Goal: Information Seeking & Learning: Learn about a topic

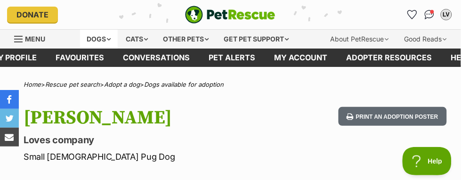
click at [95, 34] on div "Dogs" at bounding box center [99, 39] width 38 height 19
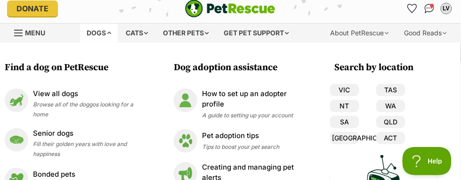
scroll to position [7, 0]
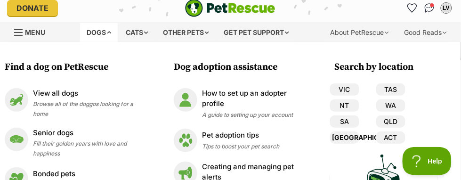
click at [346, 138] on link "[GEOGRAPHIC_DATA]" at bounding box center [344, 137] width 29 height 12
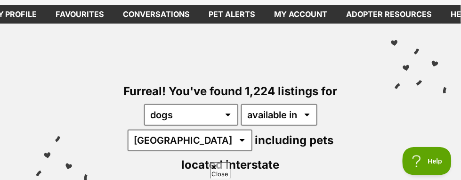
scroll to position [44, 0]
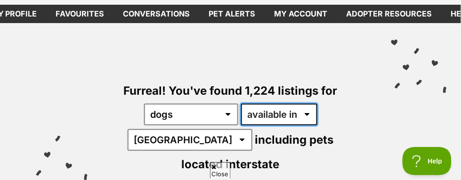
click at [275, 116] on select "available in located in" at bounding box center [279, 115] width 76 height 22
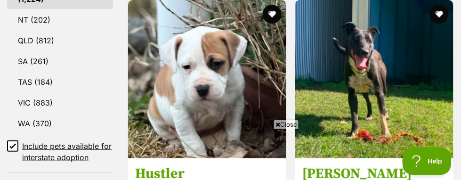
scroll to position [616, 0]
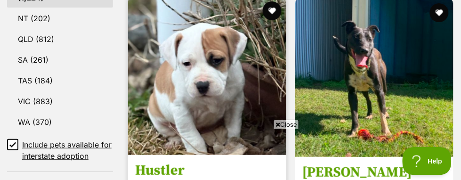
click at [245, 67] on img at bounding box center [207, 76] width 158 height 158
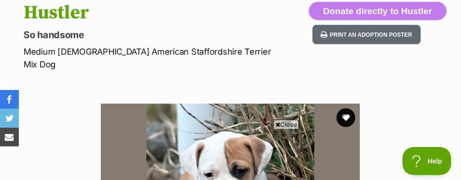
scroll to position [105, 0]
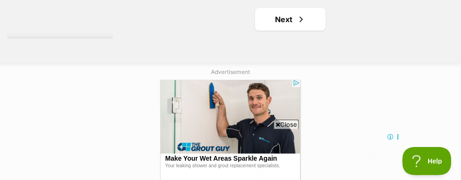
scroll to position [3549, 0]
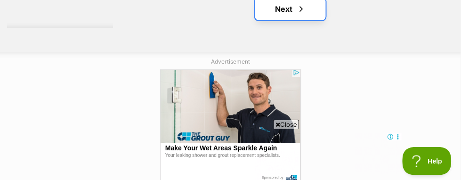
click at [285, 20] on link "Next" at bounding box center [290, 9] width 71 height 23
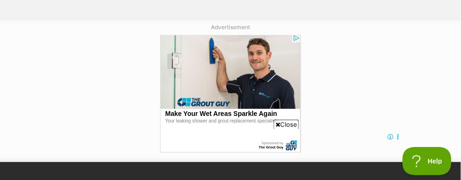
scroll to position [3588, 0]
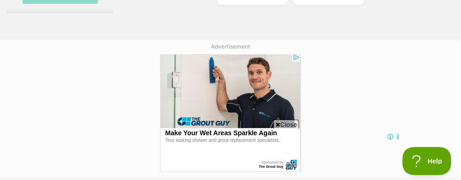
scroll to position [3563, 0]
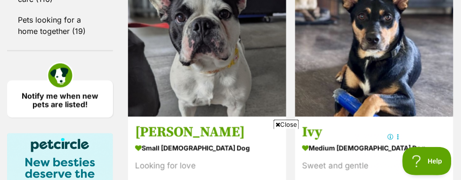
scroll to position [1448, 0]
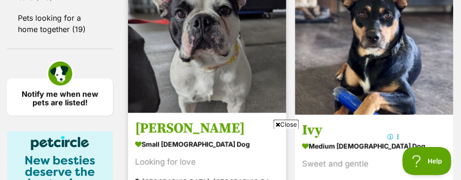
click at [238, 85] on img at bounding box center [207, 34] width 158 height 158
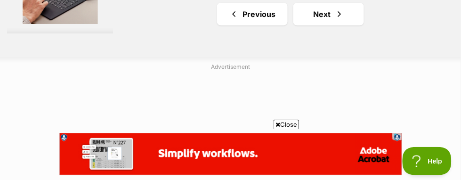
scroll to position [3641, 0]
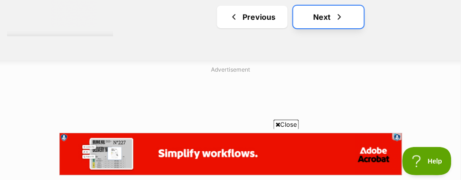
click at [335, 23] on span "Next page" at bounding box center [339, 16] width 9 height 11
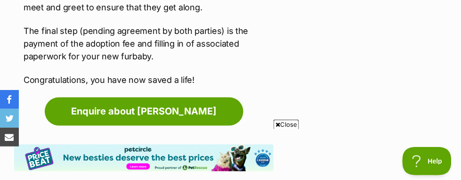
scroll to position [1438, 0]
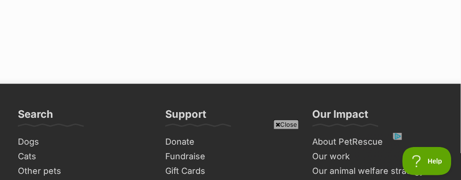
scroll to position [3677, 0]
